Goal: Ask a question

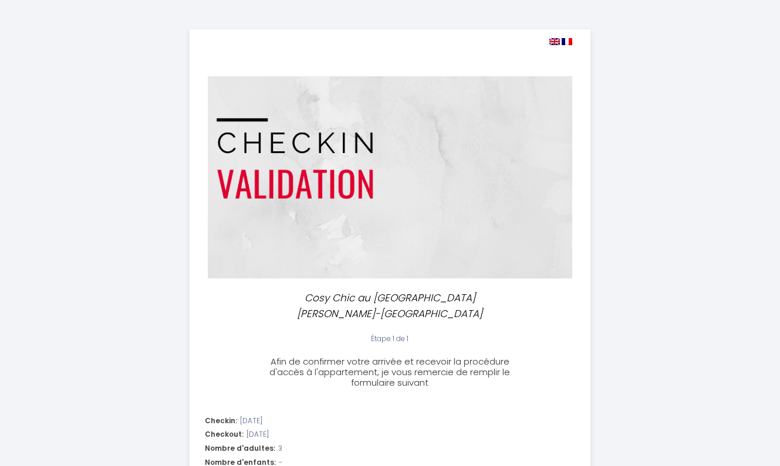
select select "10:00"
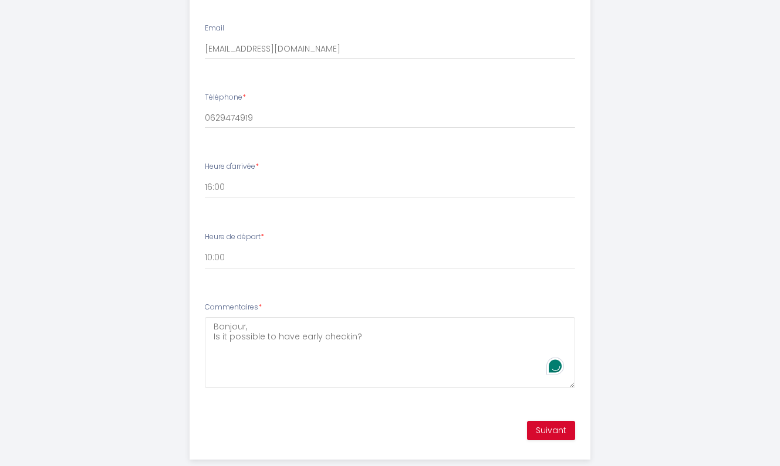
click at [381, 317] on textarea "Bonjour, Is it possible to have early checkin?" at bounding box center [390, 352] width 370 height 71
click at [380, 318] on textarea "Bonjour, Is it possible to have early checkin?" at bounding box center [390, 352] width 370 height 71
drag, startPoint x: 380, startPoint y: 318, endPoint x: 221, endPoint y: 296, distance: 159.9
click at [221, 317] on textarea "Bonjour, Is it possible to have early checkin?" at bounding box center [390, 352] width 370 height 71
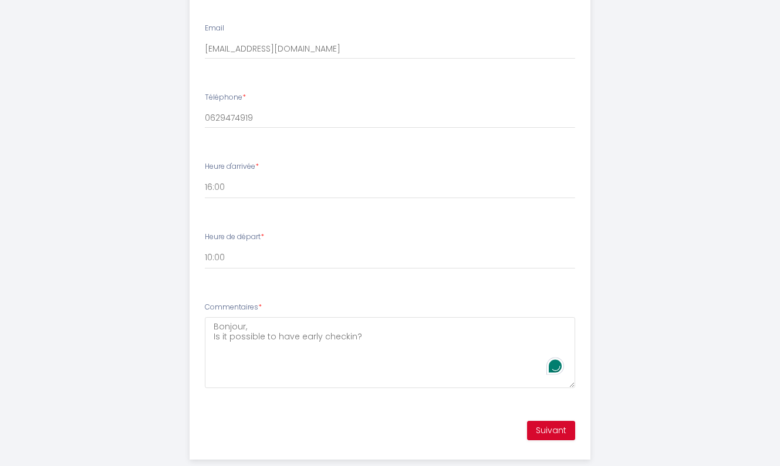
click at [226, 337] on textarea "Bonjour, Is it possible to have early checkin?" at bounding box center [390, 352] width 370 height 71
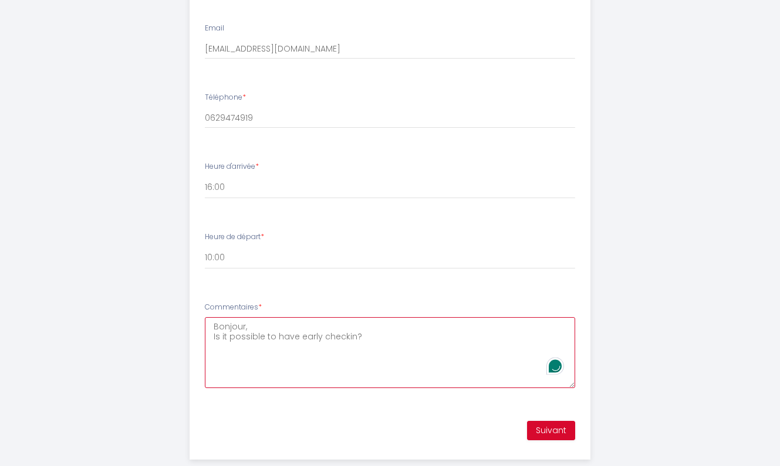
click at [368, 321] on textarea "Bonjour, Is it possible to have early checkin?" at bounding box center [390, 352] width 370 height 71
click at [367, 317] on textarea "Bonjour, Is it possible to have early checkin?" at bounding box center [390, 352] width 370 height 71
drag, startPoint x: 367, startPoint y: 315, endPoint x: 212, endPoint y: 294, distance: 156.8
click at [212, 317] on textarea "Bonjour, Is it possible to have early checkin?" at bounding box center [390, 352] width 370 height 71
paste textarea "Hello, Would it be possible to have an early check-in? Thank you in advance."
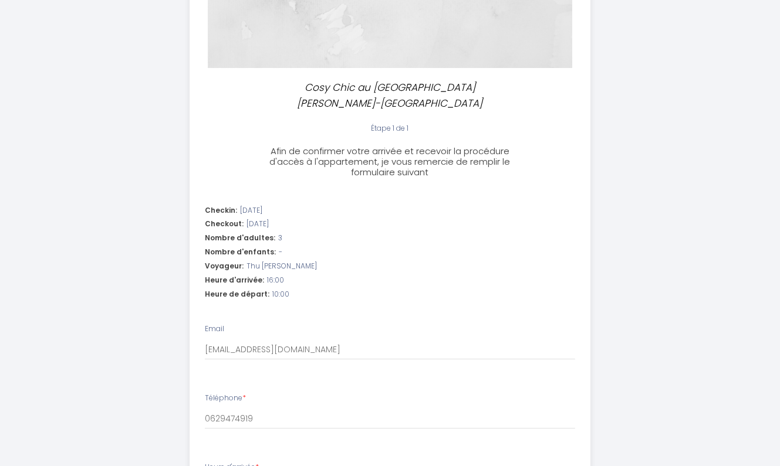
scroll to position [0, 0]
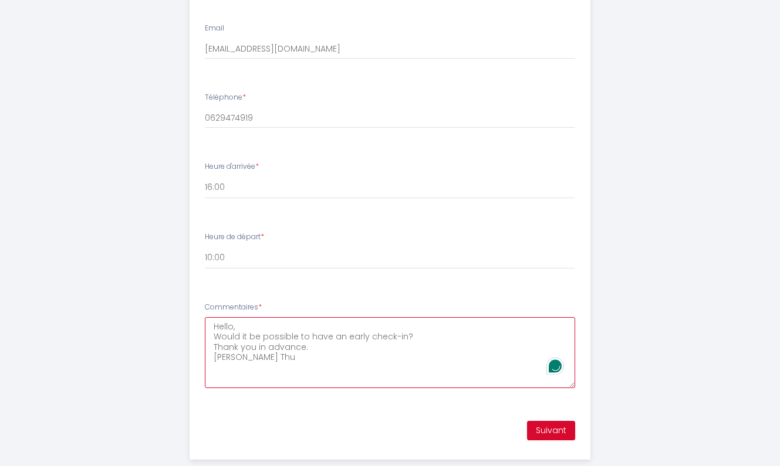
type textarea "Hello, Would it be possible to have an early check-in? Thank you in advance. An…"
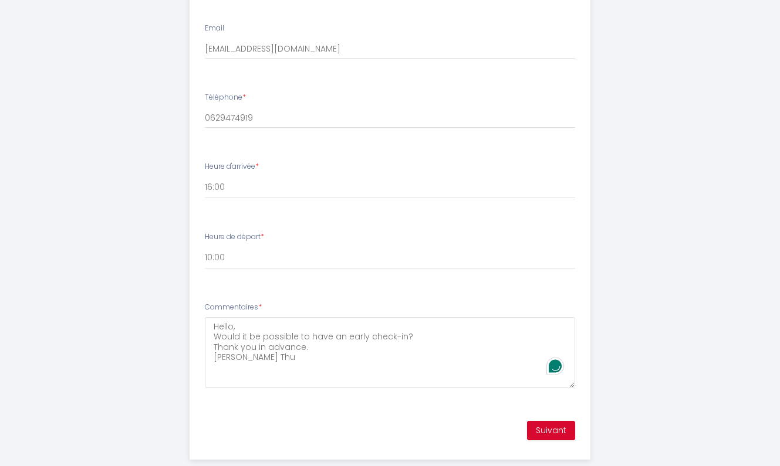
click at [557, 421] on button "Suivant" at bounding box center [551, 431] width 48 height 20
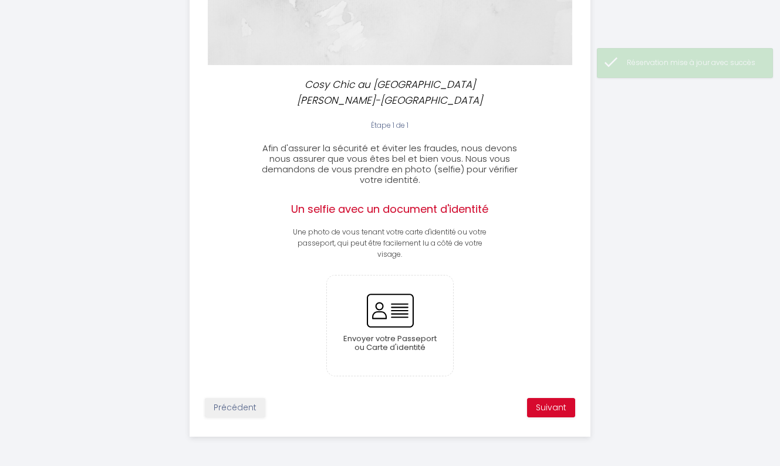
scroll to position [157, 0]
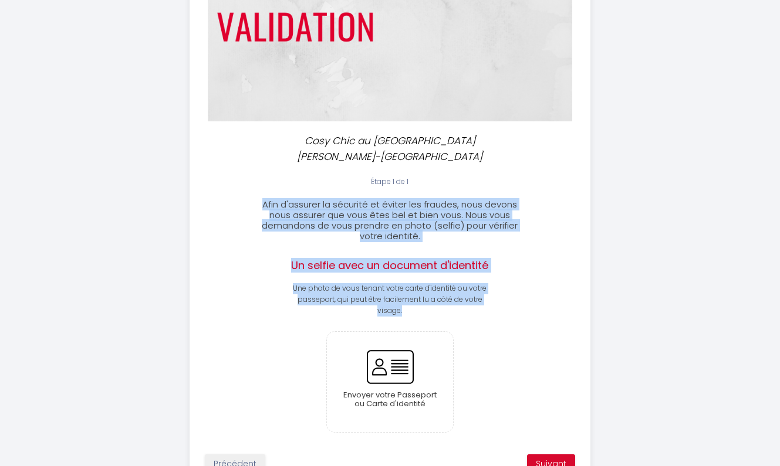
drag, startPoint x: 261, startPoint y: 185, endPoint x: 425, endPoint y: 294, distance: 196.7
click at [425, 294] on div "Étape 1 de 1 Afin d'assurer la sécurité et éviter les fraudes, nous devons nous…" at bounding box center [390, 329] width 400 height 305
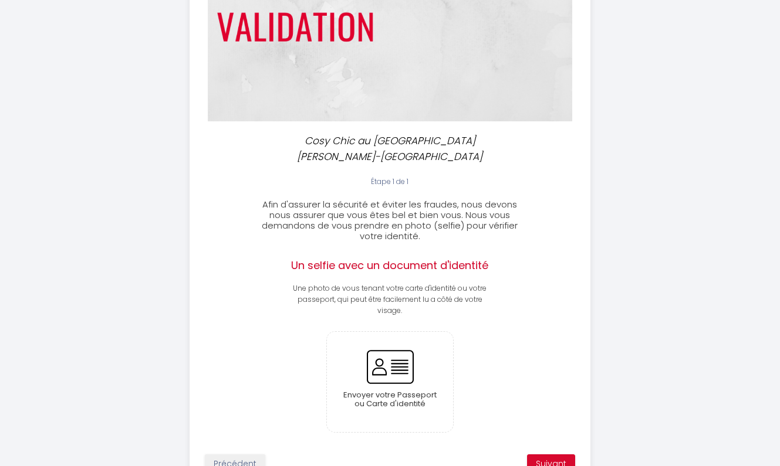
click at [112, 347] on div "Cosy Chic au Cœur de Lourdes-Wifi-Parking Étape 1 de 1 Afin d'assurer la sécuri…" at bounding box center [390, 183] width 601 height 680
click at [559, 455] on button "Suivant" at bounding box center [551, 465] width 48 height 20
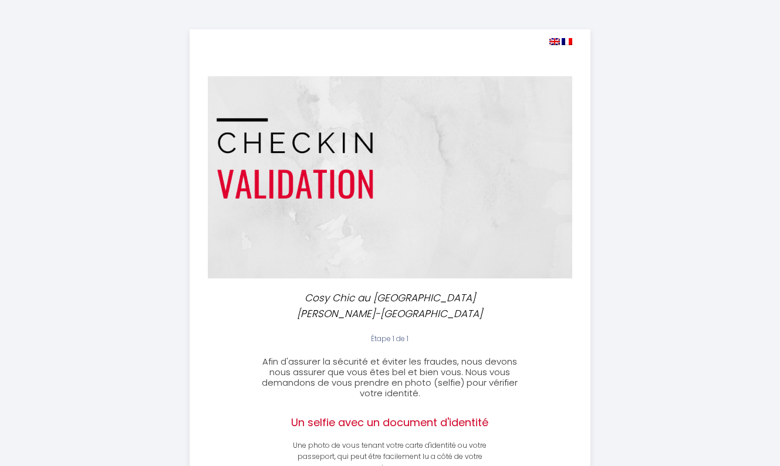
scroll to position [0, 0]
click at [368, 163] on img at bounding box center [390, 177] width 365 height 202
